Goal: Transaction & Acquisition: Purchase product/service

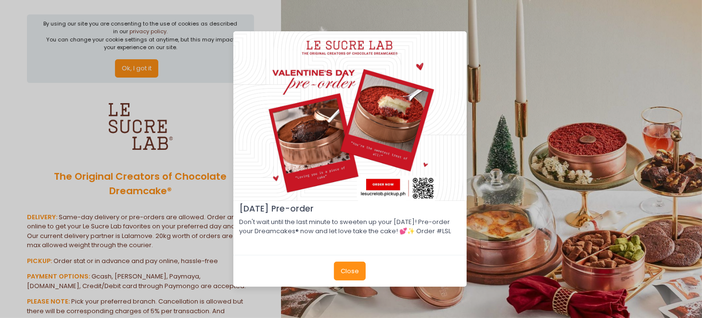
click at [357, 272] on button "Close" at bounding box center [350, 270] width 32 height 18
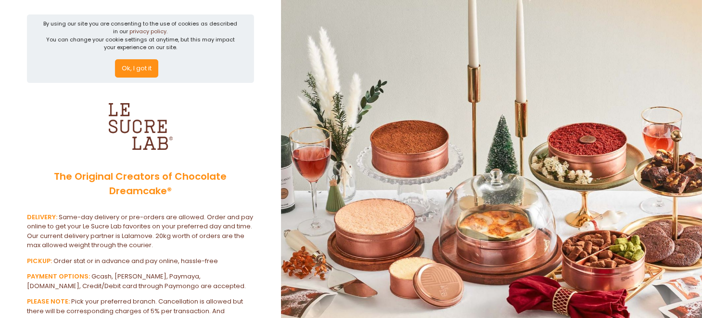
click at [137, 66] on button "Ok, I got it" at bounding box center [136, 68] width 43 height 18
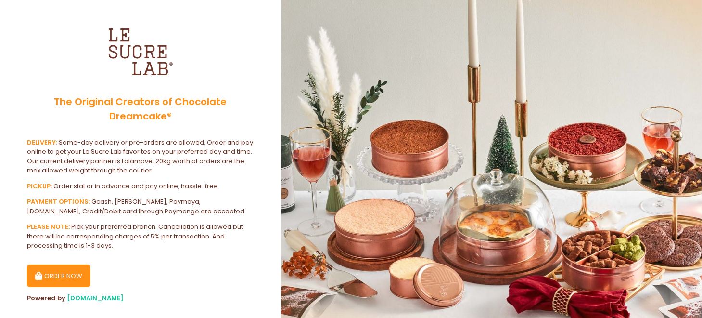
click at [81, 269] on button "ORDER NOW" at bounding box center [59, 275] width 64 height 23
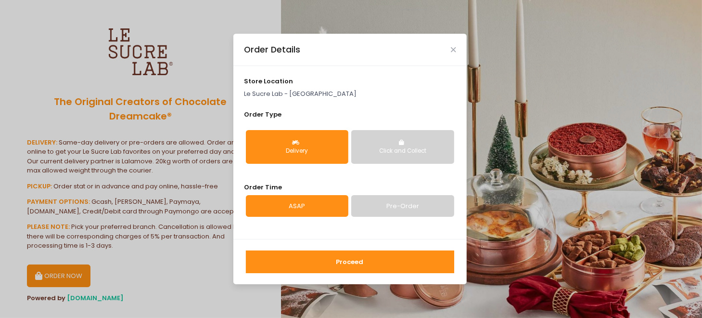
click at [370, 204] on link "Pre-Order" at bounding box center [402, 206] width 103 height 22
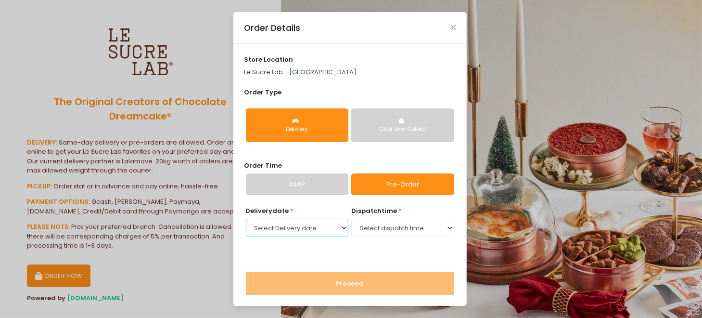
click at [342, 229] on select "Select Delivery date [DATE] [DATE] [DATE] [DATE] [DATE] [DATE] [DATE] [DATE] [D…" at bounding box center [297, 227] width 103 height 18
select select "[DATE]"
click at [246, 218] on select "Select Delivery date [DATE] [DATE] [DATE] [DATE] [DATE] [DATE] [DATE] [DATE] [D…" at bounding box center [297, 227] width 103 height 18
click at [378, 231] on select "Select dispatch time 11:00 AM - 11:30 AM 11:30 AM - 12:00 PM 12:00 PM - 12:30 P…" at bounding box center [402, 227] width 103 height 18
select select "17:00"
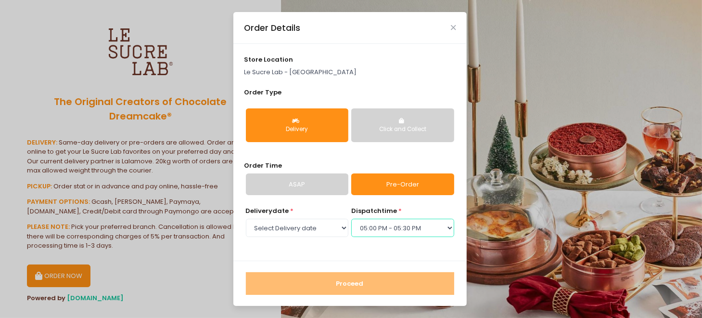
click at [351, 218] on select "Select dispatch time 11:00 AM - 11:30 AM 11:30 AM - 12:00 PM 12:00 PM - 12:30 P…" at bounding box center [402, 227] width 103 height 18
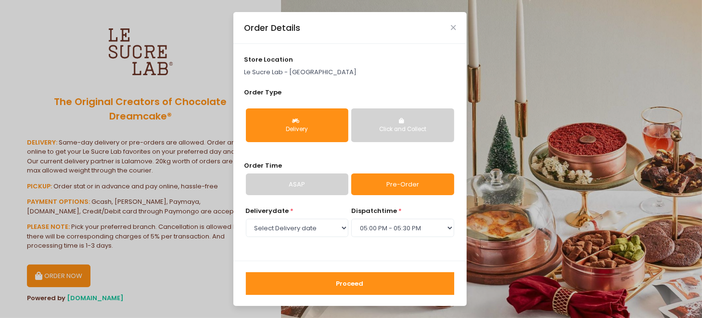
click at [337, 284] on button "Proceed" at bounding box center [350, 283] width 208 height 23
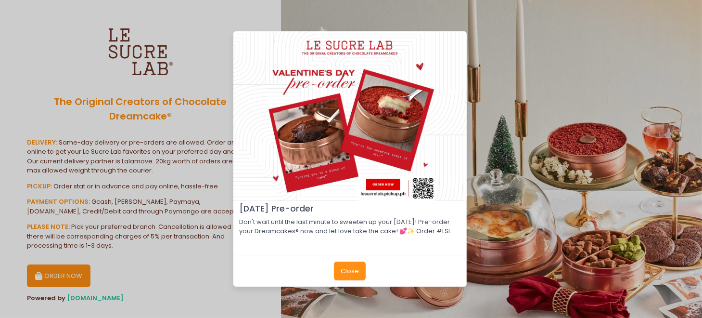
click at [357, 276] on button "Close" at bounding box center [350, 270] width 32 height 18
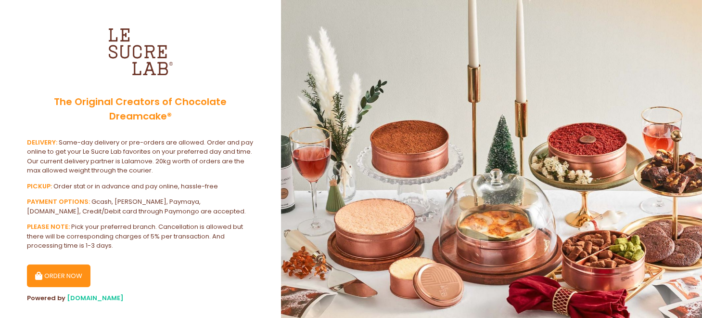
scroll to position [18, 0]
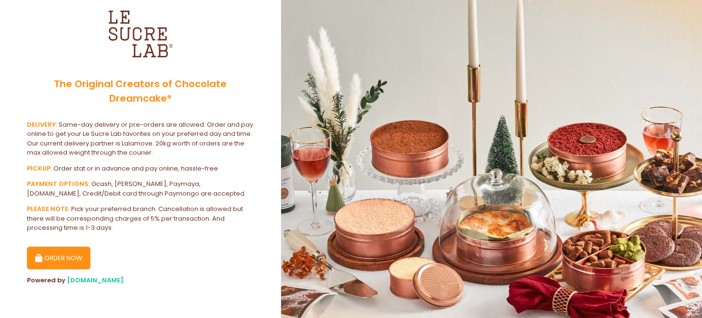
click at [78, 253] on button "ORDER NOW" at bounding box center [59, 257] width 64 height 23
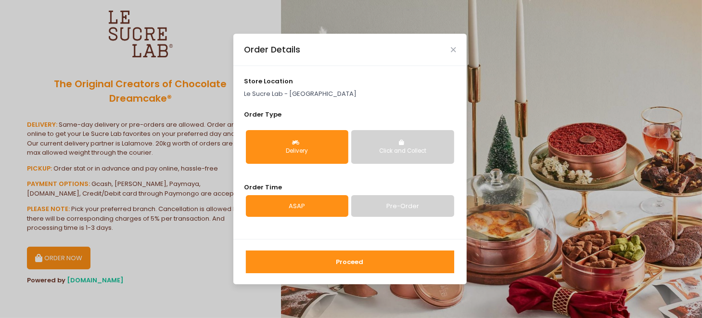
click at [287, 88] on div "store location Le Sucre Lab - UP Town Center" at bounding box center [350, 88] width 212 height 22
click at [287, 92] on p "Le Sucre Lab - [GEOGRAPHIC_DATA]" at bounding box center [350, 94] width 212 height 10
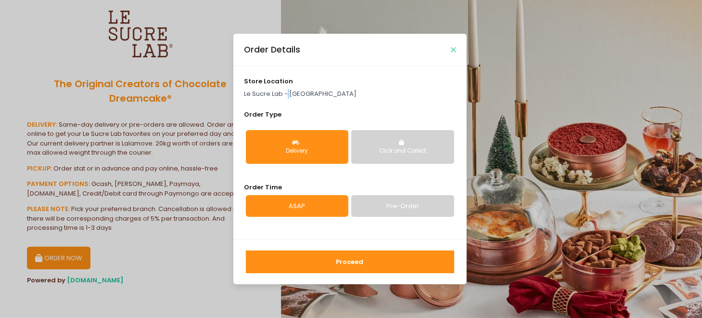
click at [454, 50] on icon "Close" at bounding box center [453, 49] width 5 height 7
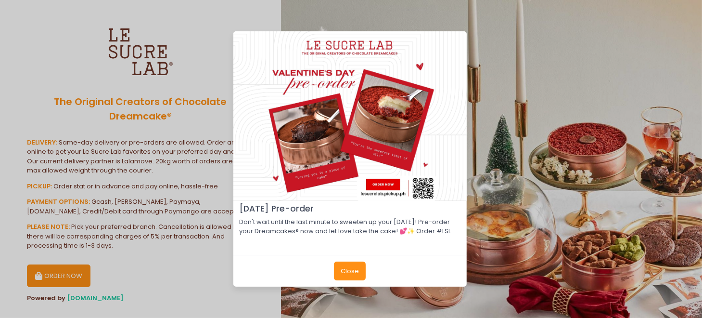
click at [355, 272] on button "Close" at bounding box center [350, 270] width 32 height 18
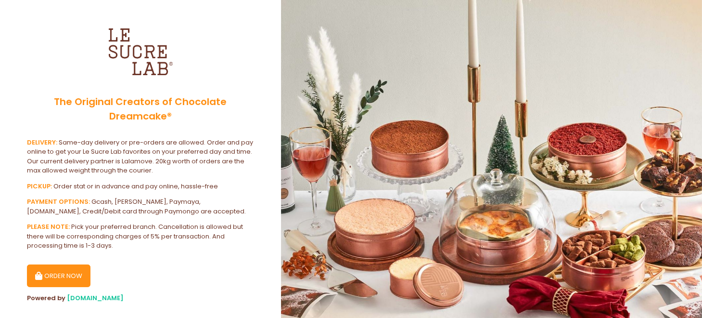
scroll to position [18, 0]
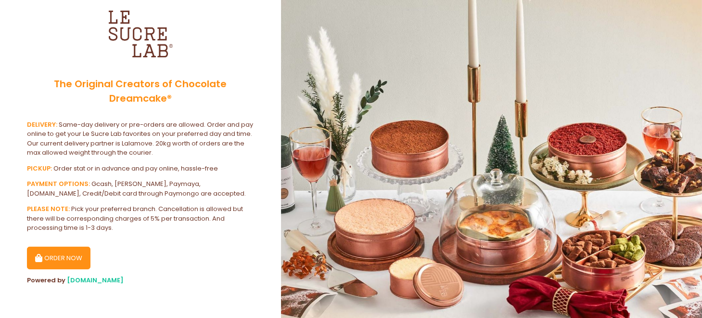
click at [72, 255] on button "ORDER NOW" at bounding box center [59, 257] width 64 height 23
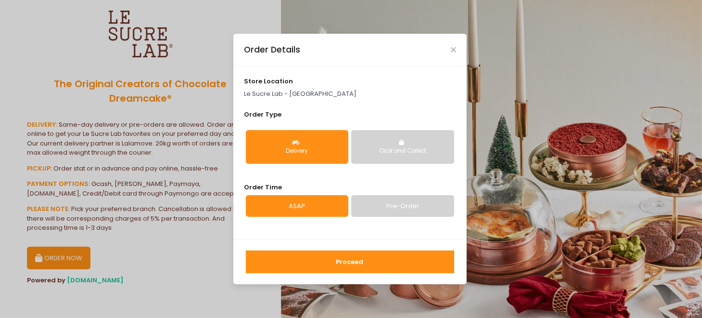
click at [420, 153] on div "Click and Collect" at bounding box center [402, 151] width 89 height 9
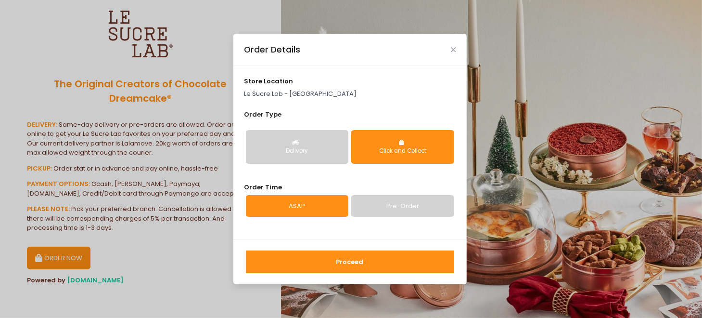
click at [279, 257] on button "Proceed" at bounding box center [350, 261] width 208 height 23
